Goal: Information Seeking & Learning: Learn about a topic

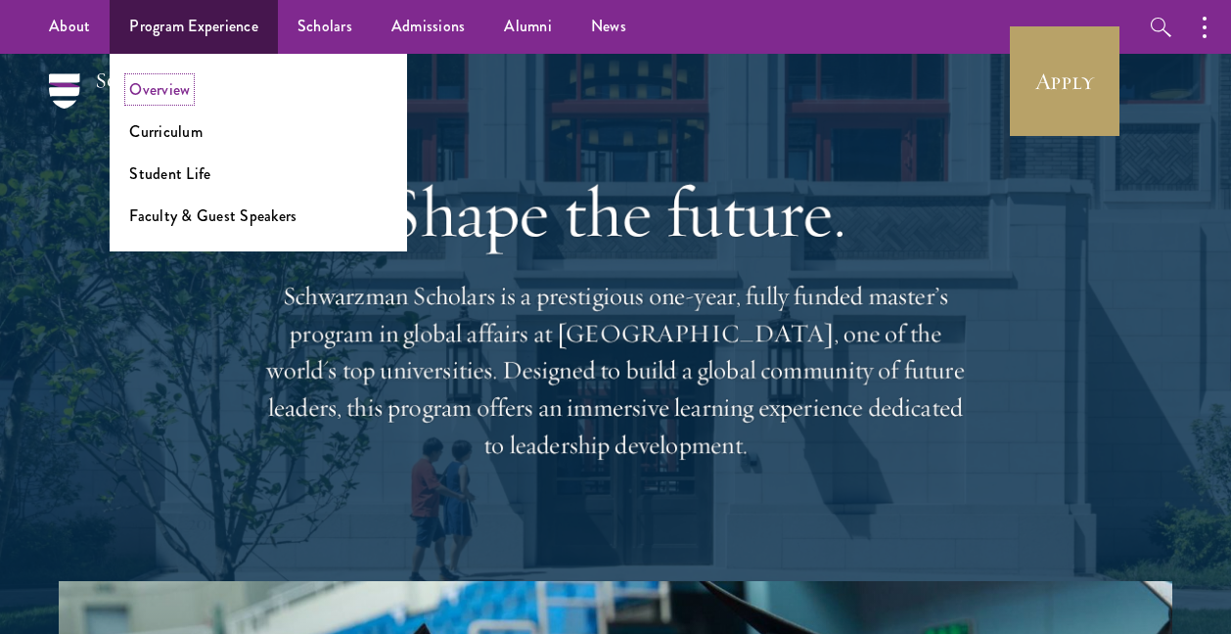
click at [178, 86] on link "Overview" at bounding box center [159, 89] width 61 height 23
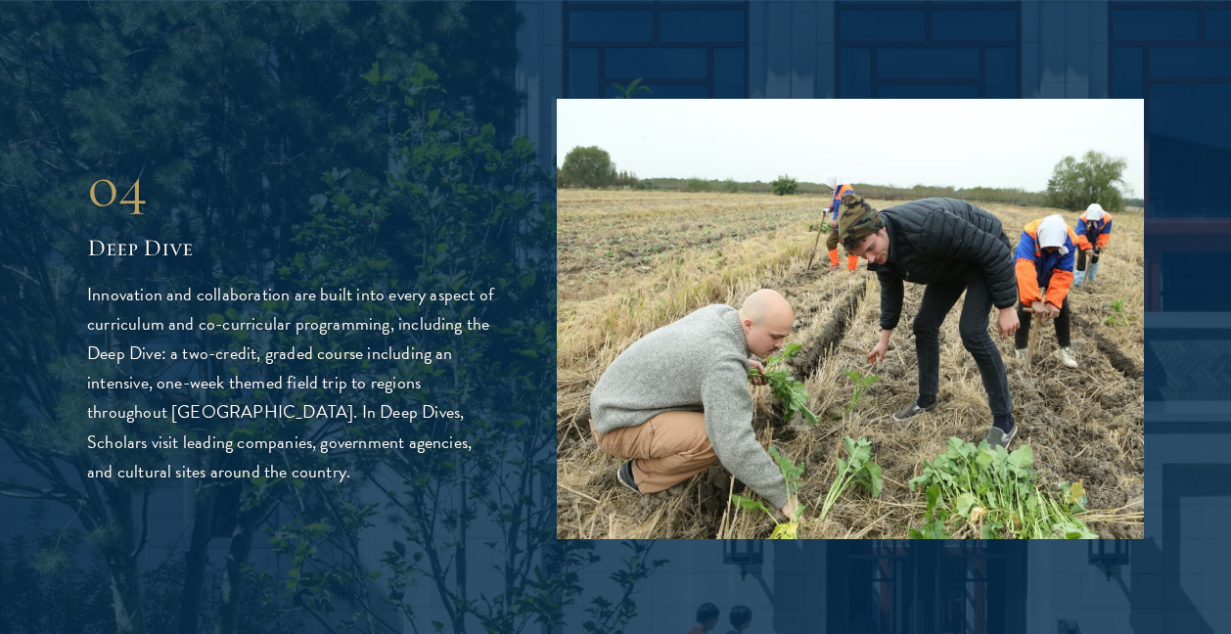
scroll to position [4568, 0]
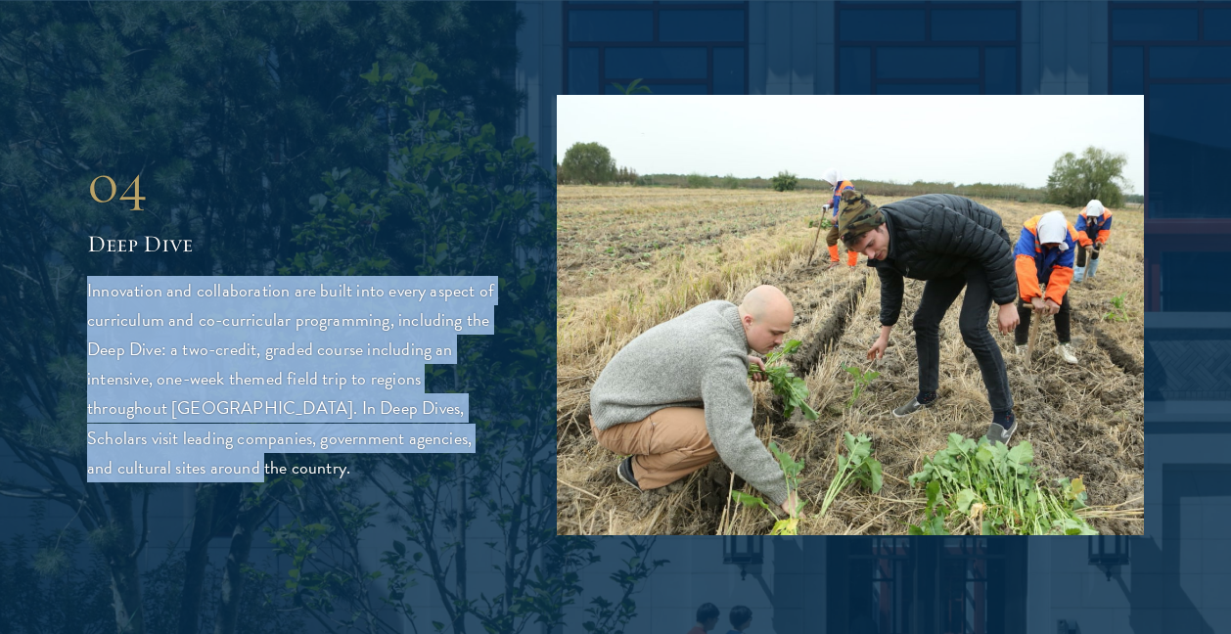
drag, startPoint x: 229, startPoint y: 240, endPoint x: 341, endPoint y: 429, distance: 219.4
click at [341, 430] on div "04 Deep Dive Innovation and collaboration are built into every aspect of curric…" at bounding box center [292, 315] width 411 height 333
click at [341, 429] on p "Innovation and collaboration are built into every aspect of curriculum and co-c…" at bounding box center [292, 379] width 411 height 206
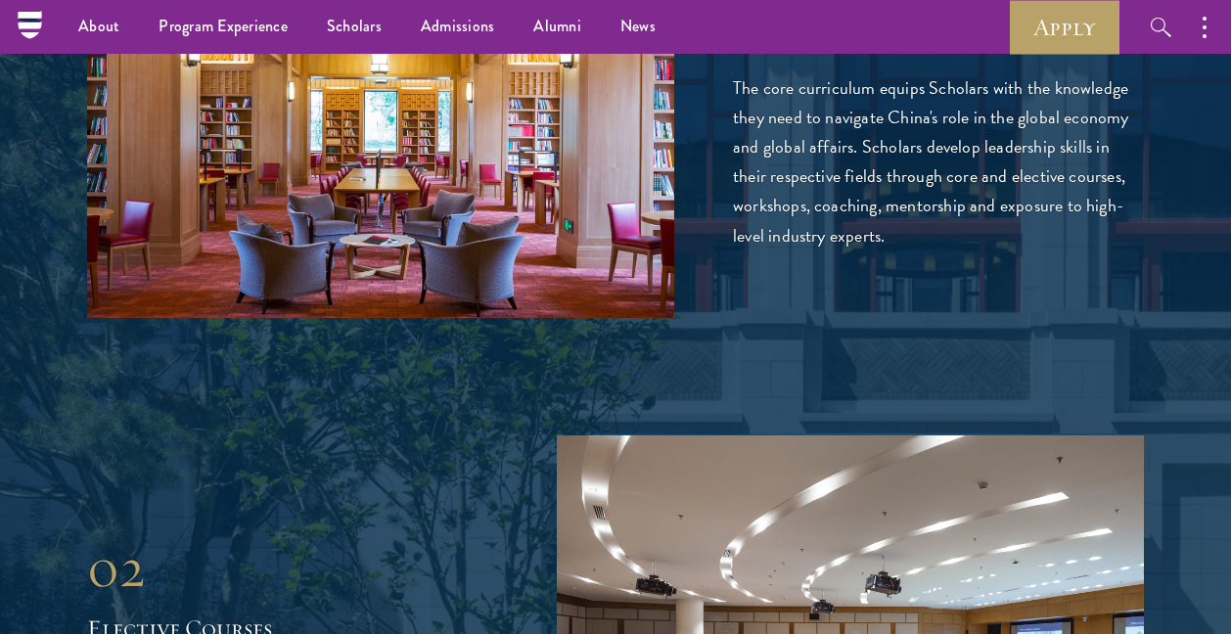
scroll to position [3111, 0]
click at [790, 236] on div "01 Core Curriculum 01 Core Curriculum The core curriculum equips Scholars with …" at bounding box center [615, 99] width 1057 height 440
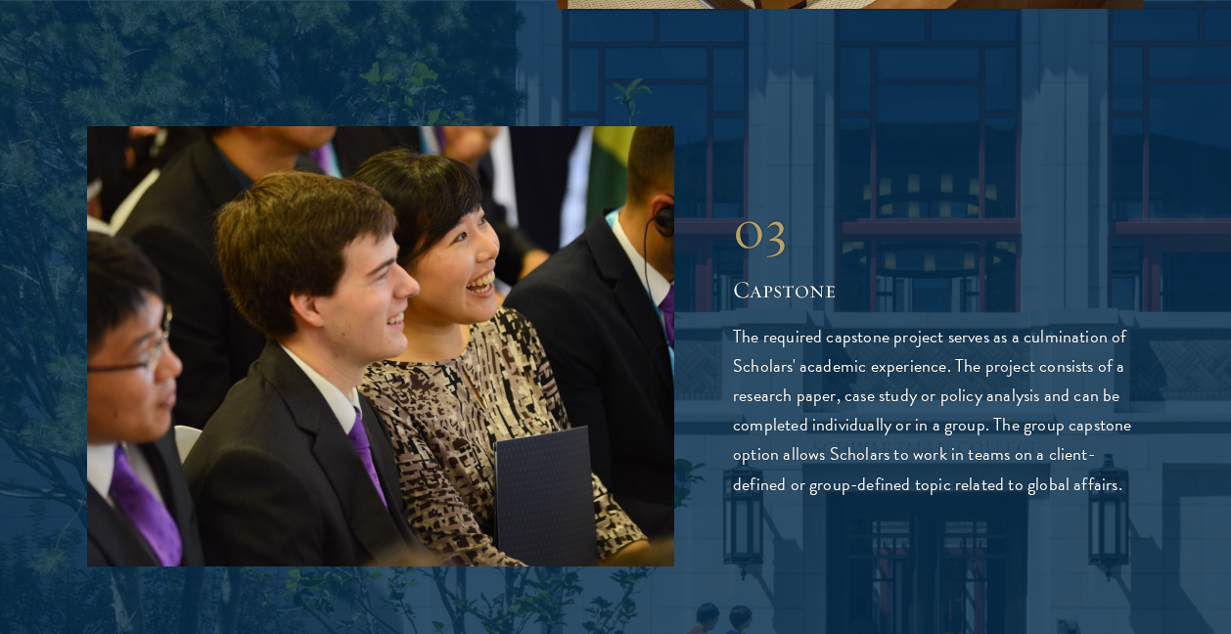
scroll to position [3981, 0]
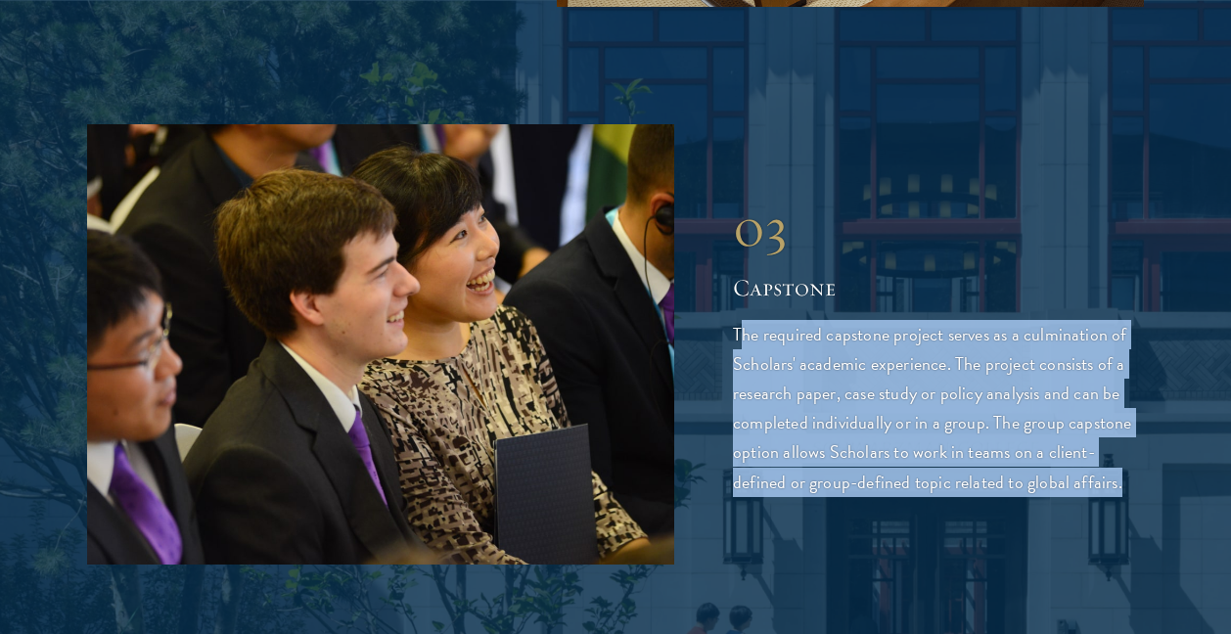
drag, startPoint x: 737, startPoint y: 292, endPoint x: 1077, endPoint y: 455, distance: 377.7
click at [1077, 455] on p "The required capstone project serves as a culmination of Scholars' academic exp…" at bounding box center [938, 408] width 411 height 176
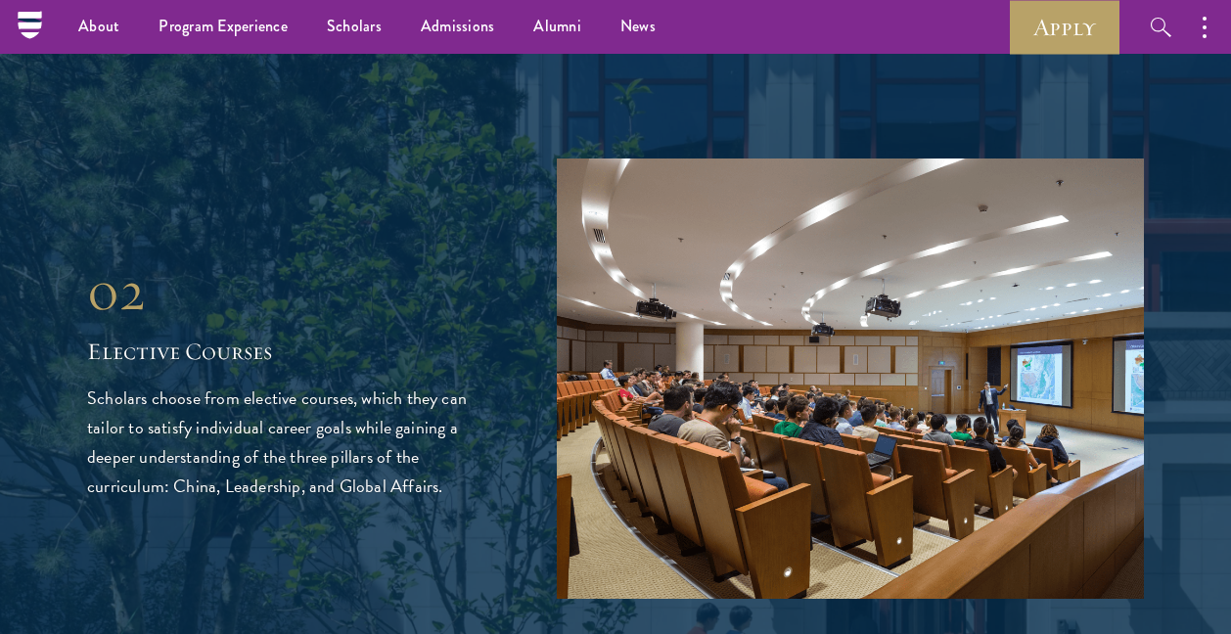
scroll to position [3390, 0]
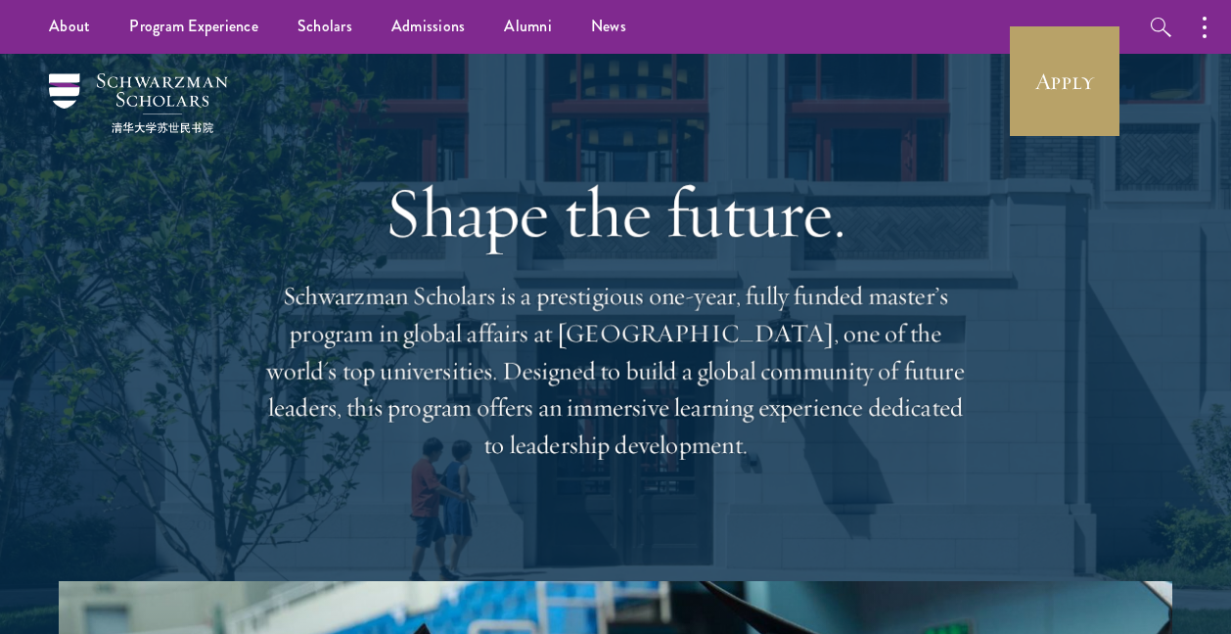
click at [1137, 112] on div "Shape the future. Schwarzman Scholars is a prestigious one-year, fully funded m…" at bounding box center [616, 317] width 1114 height 527
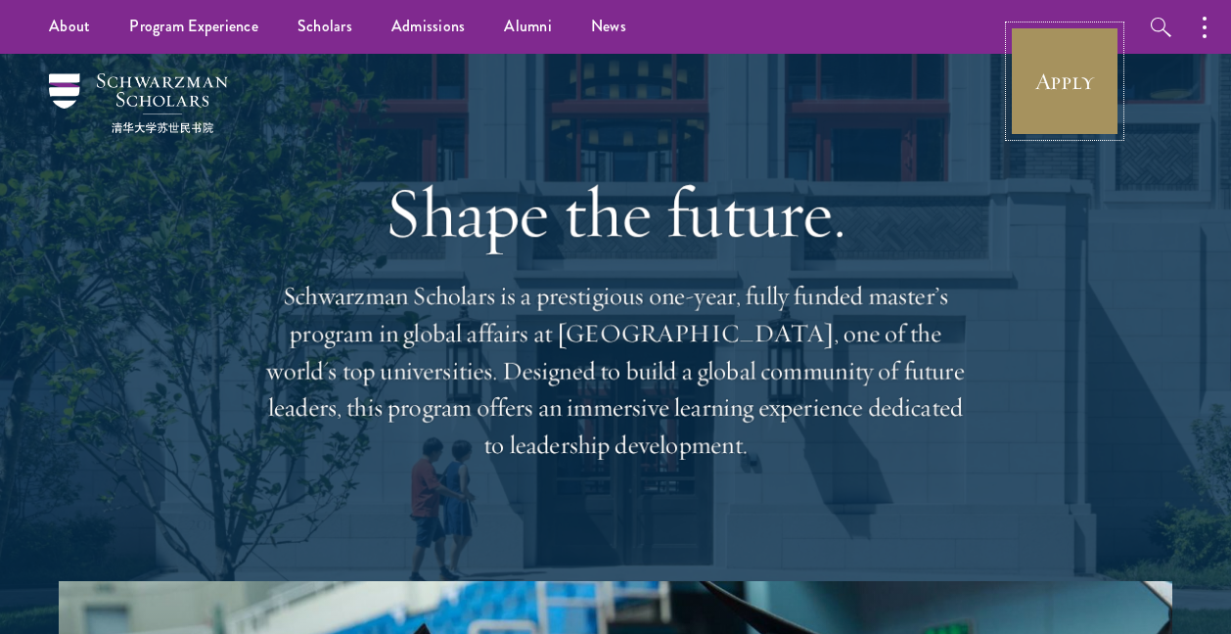
click at [1075, 112] on link "Apply" at bounding box center [1065, 81] width 110 height 110
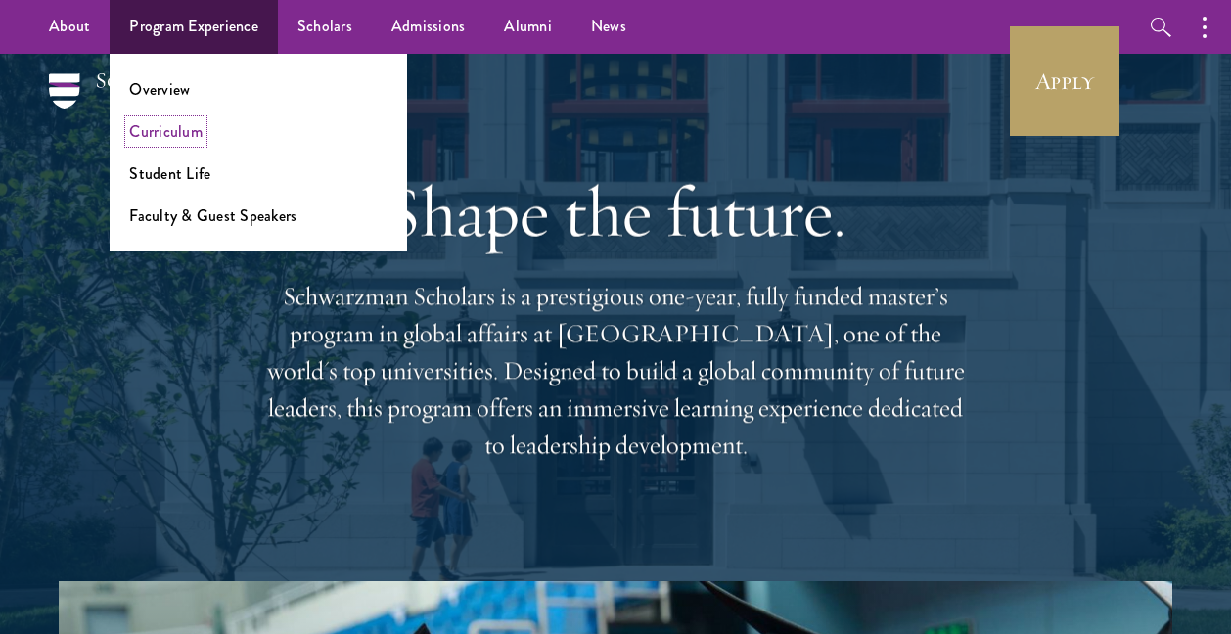
click at [191, 135] on link "Curriculum" at bounding box center [165, 131] width 73 height 23
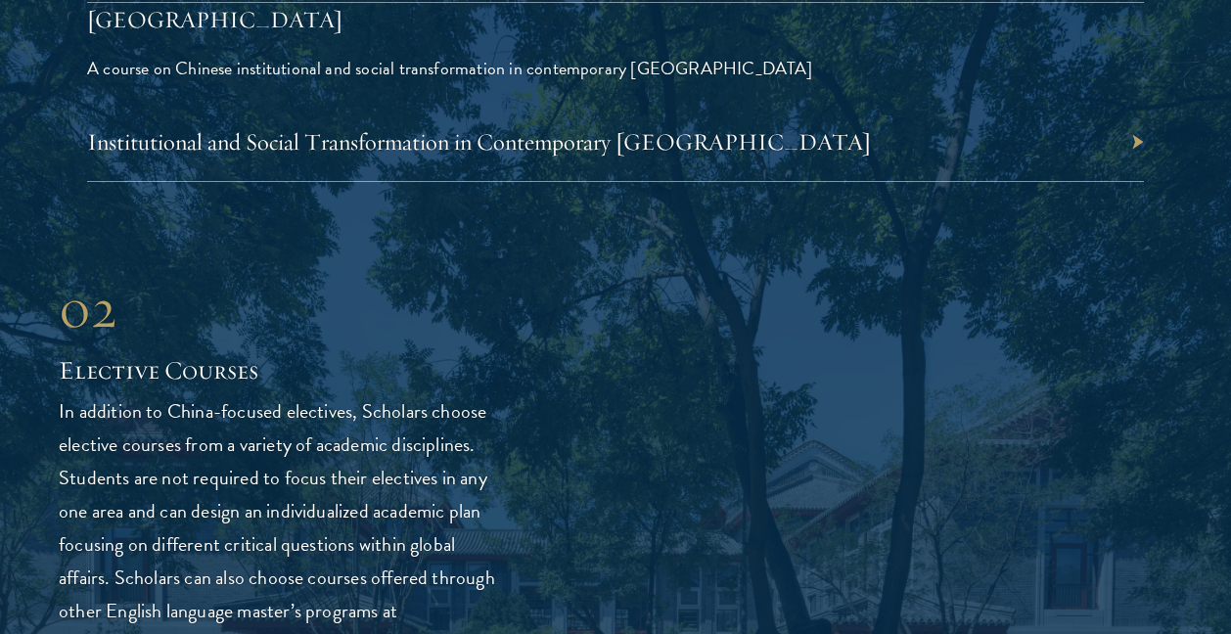
scroll to position [4977, 0]
